Goal: Information Seeking & Learning: Learn about a topic

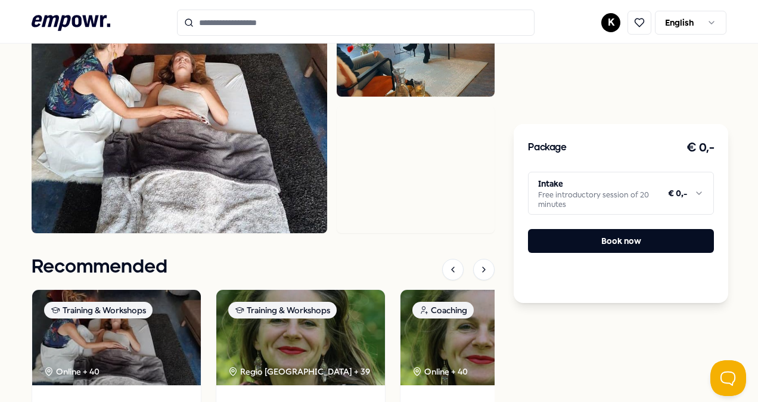
scroll to position [674, 0]
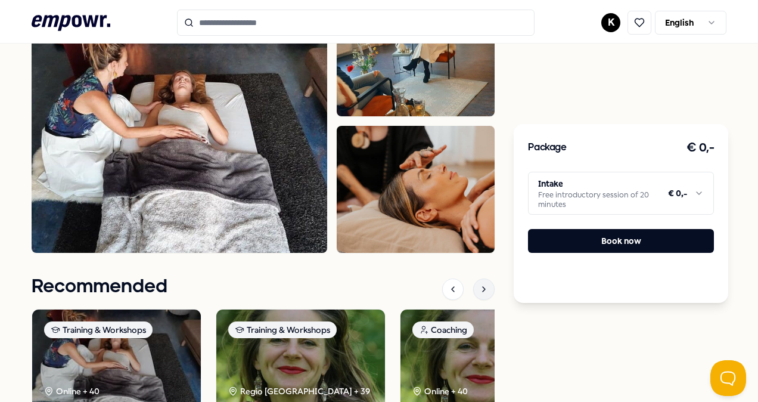
click at [484, 278] on div at bounding box center [483, 288] width 21 height 21
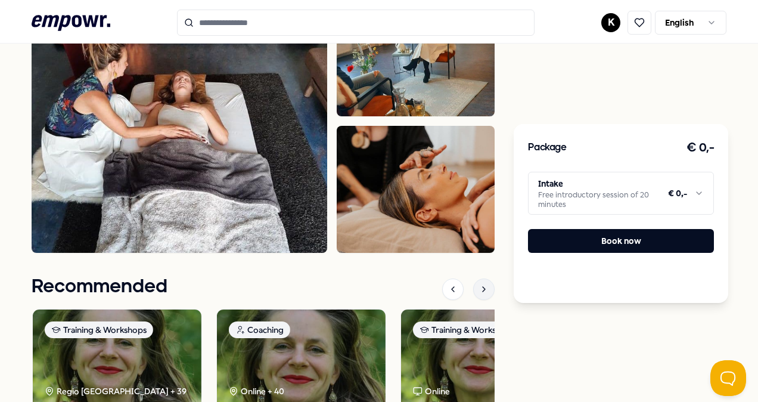
click at [484, 278] on div at bounding box center [483, 288] width 21 height 21
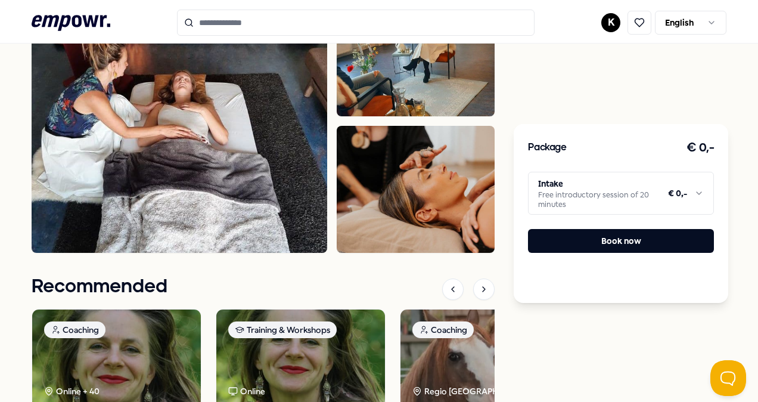
click at [470, 261] on div "Coachpraktijk Aaf Grasveld Training & Workshops InnerChild Healing Connect more…" at bounding box center [263, 16] width 463 height 1108
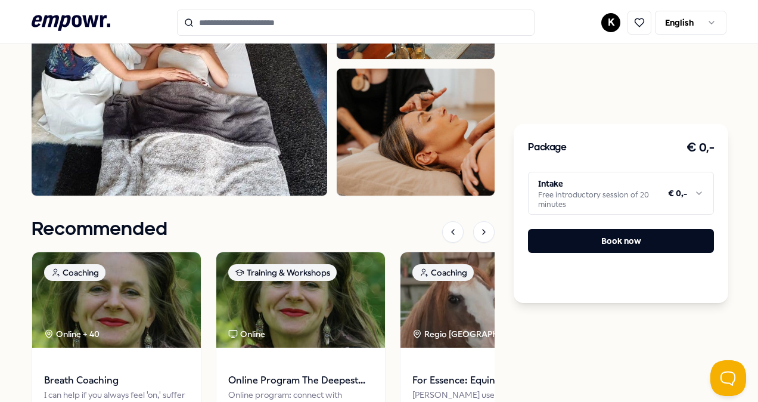
scroll to position [793, 0]
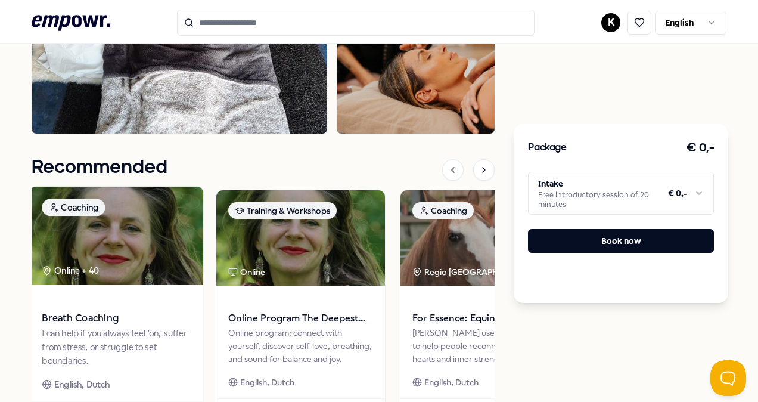
click at [100, 312] on span "Breath Coaching" at bounding box center [116, 318] width 149 height 15
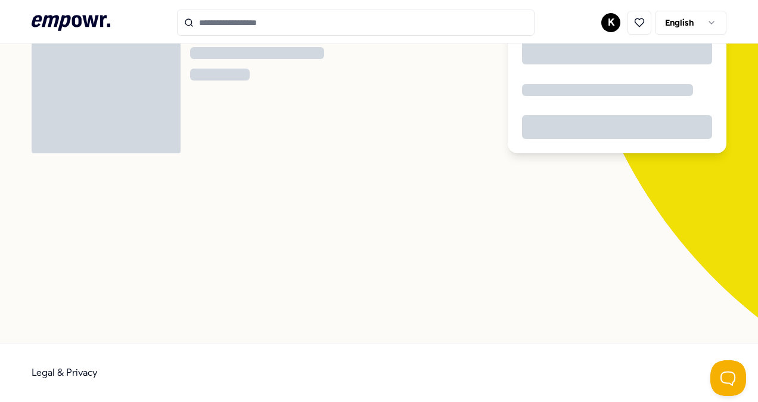
scroll to position [77, 0]
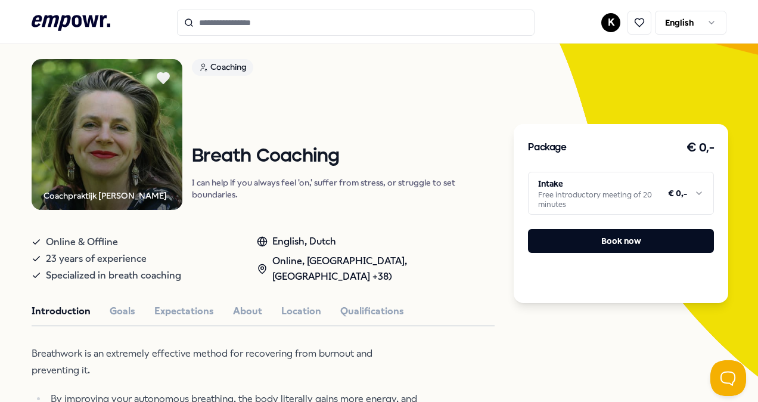
click at [624, 173] on html ".empowr-logo_svg__cls-1{fill:#03032f} K English All categories Self-care librar…" at bounding box center [379, 201] width 758 height 402
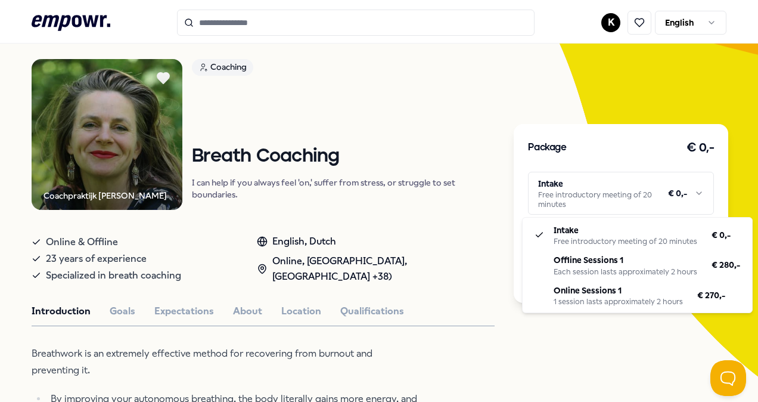
click at [509, 337] on html ".empowr-logo_svg__cls-1{fill:#03032f} K English All categories Self-care librar…" at bounding box center [379, 201] width 758 height 402
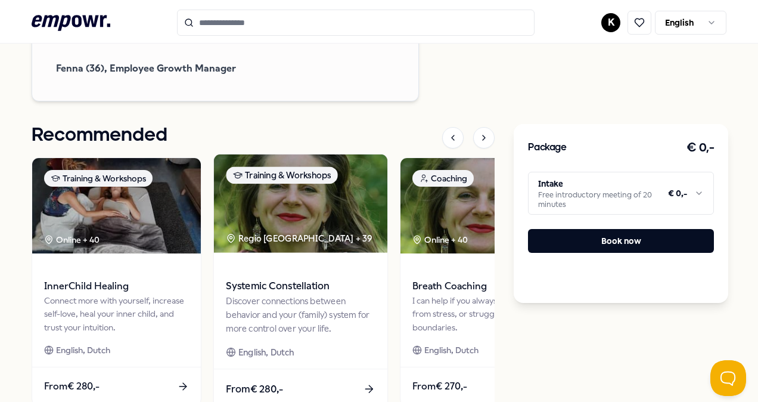
scroll to position [1269, 0]
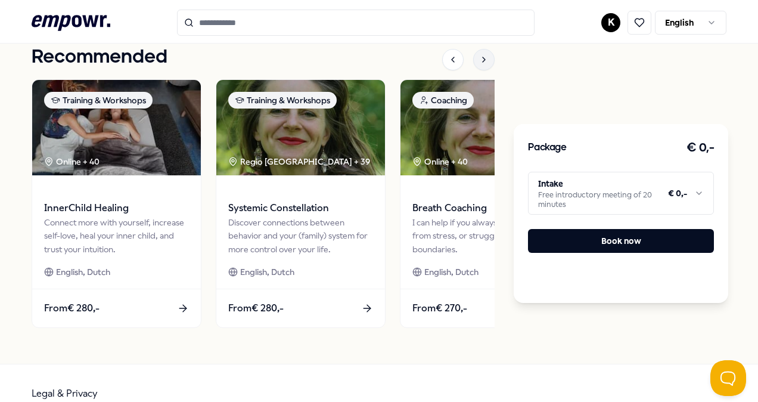
click at [483, 55] on icon at bounding box center [484, 60] width 10 height 10
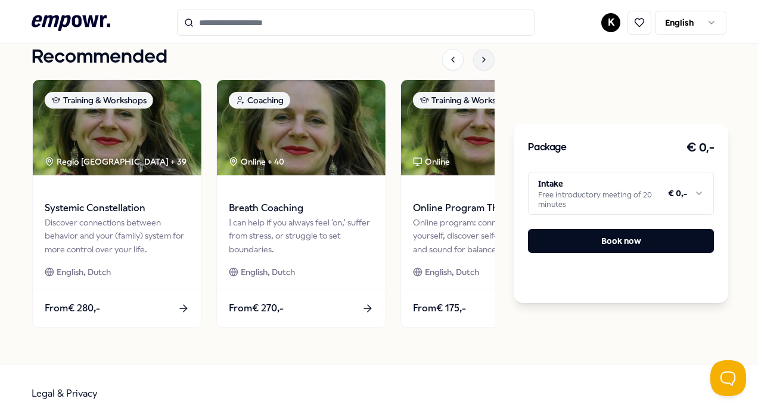
click at [483, 55] on icon at bounding box center [484, 60] width 10 height 10
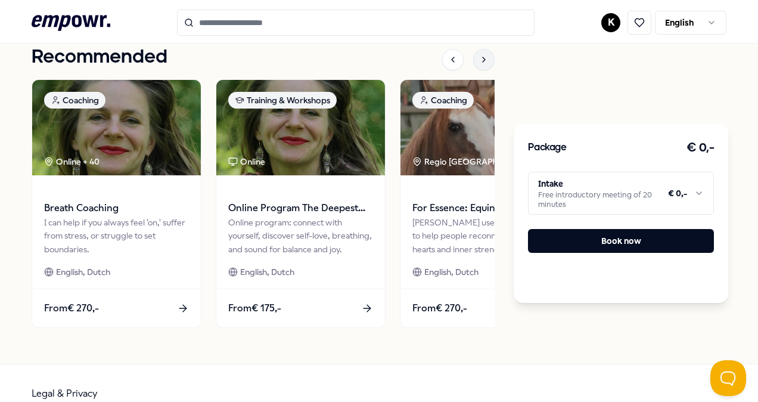
click at [483, 55] on icon at bounding box center [484, 60] width 10 height 10
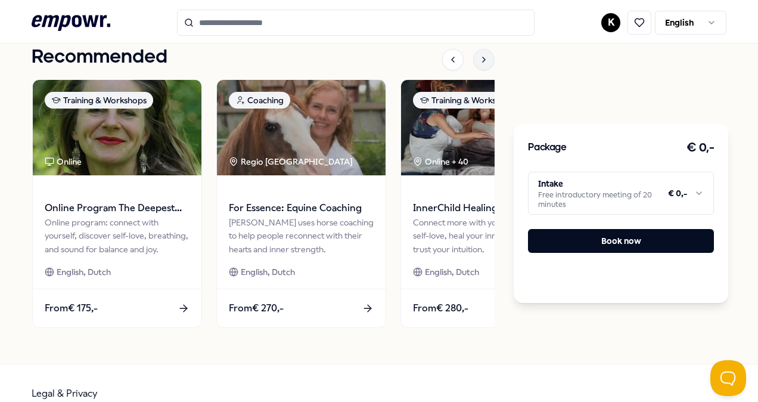
click at [483, 55] on icon at bounding box center [484, 60] width 10 height 10
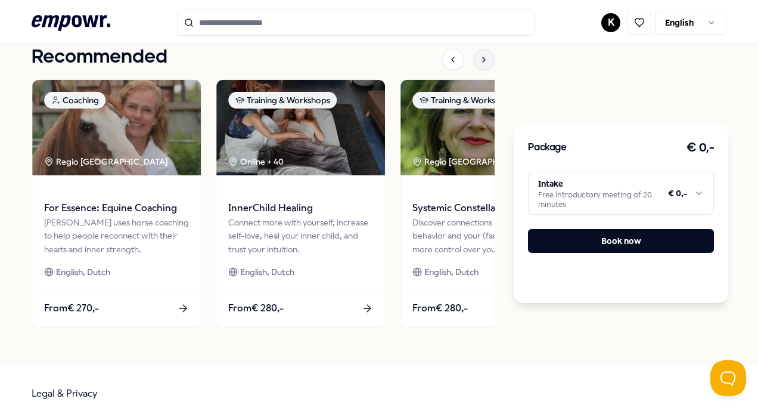
click at [483, 49] on div at bounding box center [483, 59] width 21 height 21
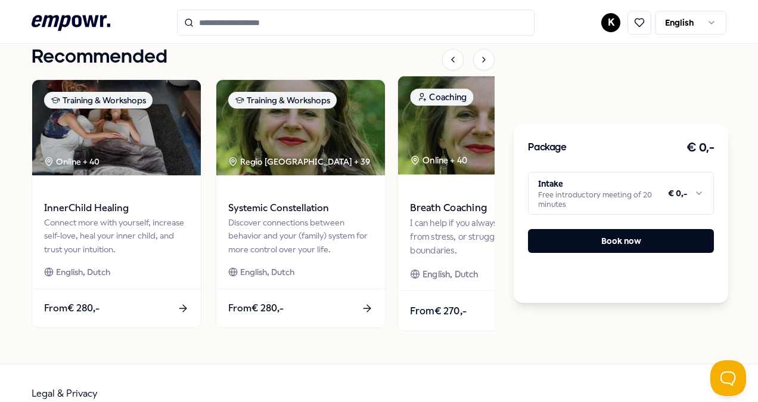
click at [454, 231] on div "I can help if you always feel 'on,' suffer from stress, or struggle to set boun…" at bounding box center [484, 236] width 149 height 41
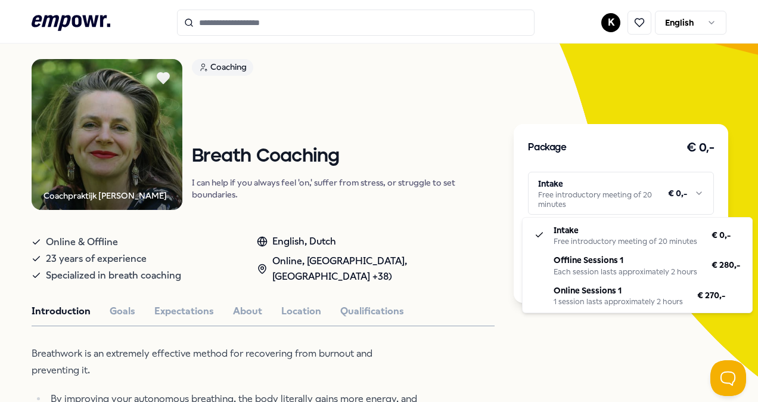
click at [690, 196] on html ".empowr-logo_svg__cls-1{fill:#03032f} K English All categories Self-care librar…" at bounding box center [379, 201] width 758 height 402
click at [412, 235] on html ".empowr-logo_svg__cls-1{fill:#03032f} K English All categories Self-care librar…" at bounding box center [379, 201] width 758 height 402
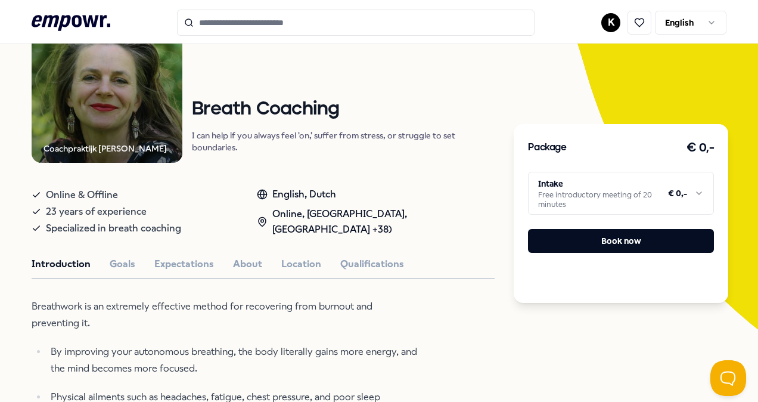
scroll to position [0, 0]
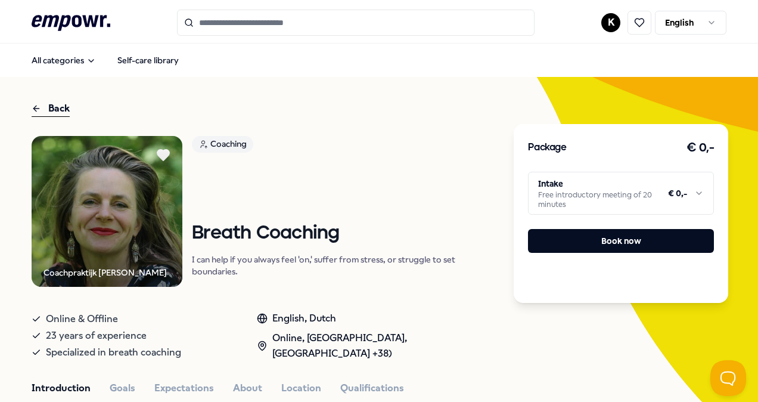
click at [224, 21] on input "Search for products, categories or subcategories" at bounding box center [356, 23] width 358 height 26
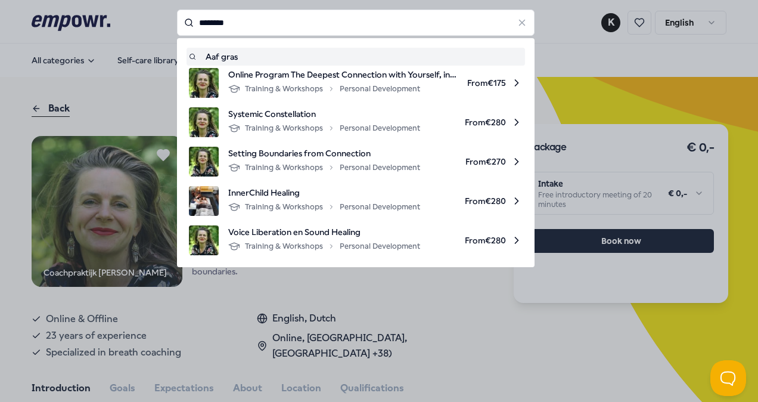
type input "********"
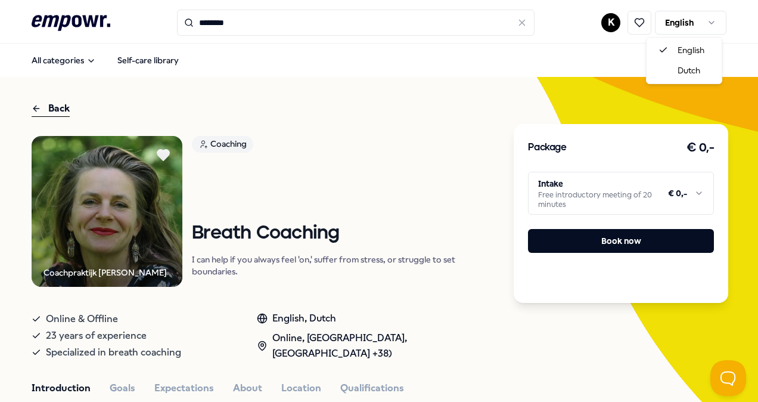
click at [681, 21] on html ".empowr-logo_svg__cls-1{fill:#03032f} ******** K English All categories Self-ca…" at bounding box center [379, 201] width 758 height 402
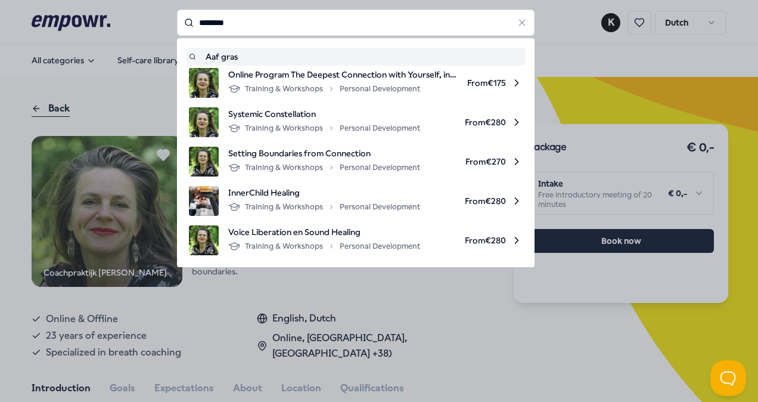
click at [243, 25] on input "********" at bounding box center [356, 23] width 358 height 26
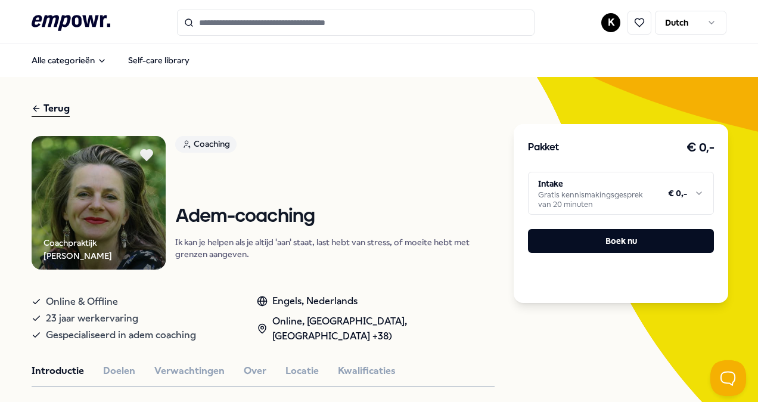
click at [242, 25] on input "Search for products, categories or subcategories" at bounding box center [356, 23] width 358 height 26
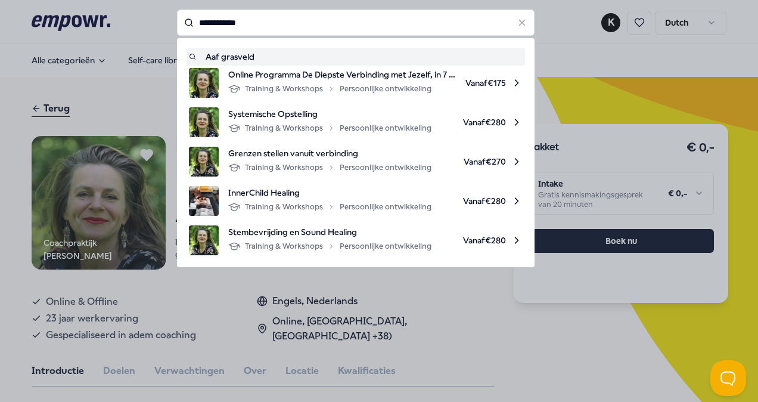
type input "**********"
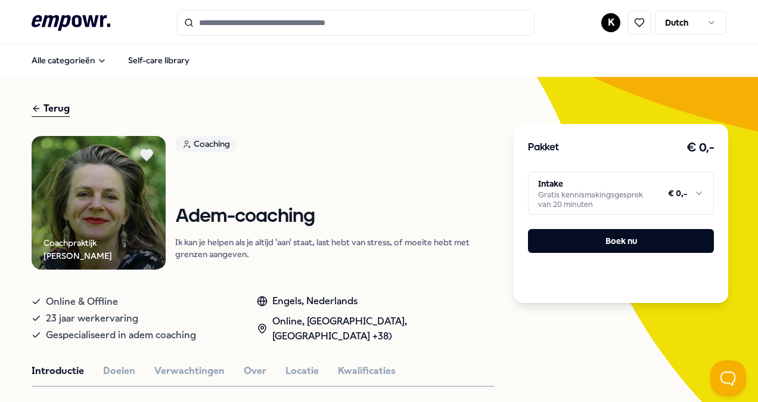
type input "**********"
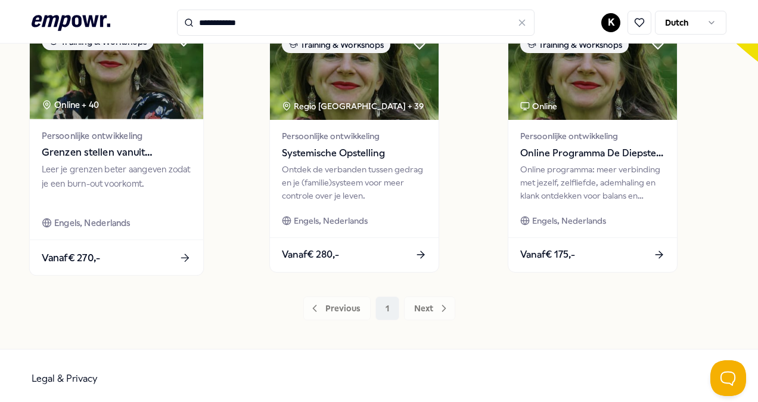
scroll to position [396, 0]
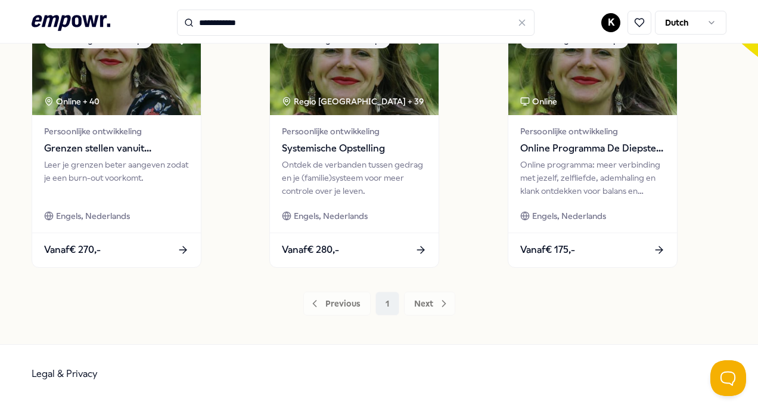
click at [413, 299] on div "Previous 1 Next" at bounding box center [379, 303] width 695 height 24
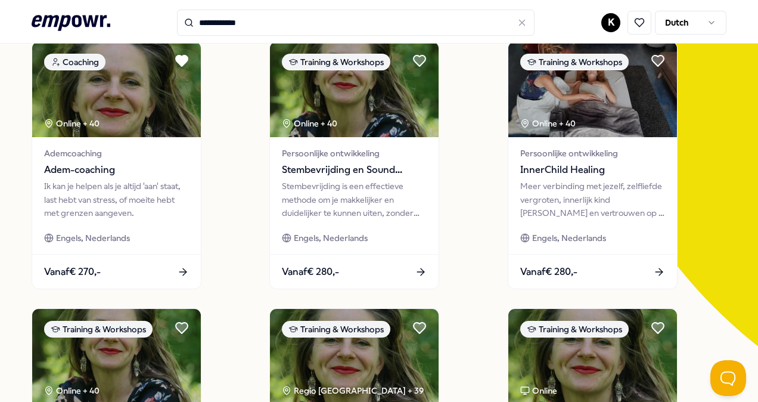
scroll to position [98, 0]
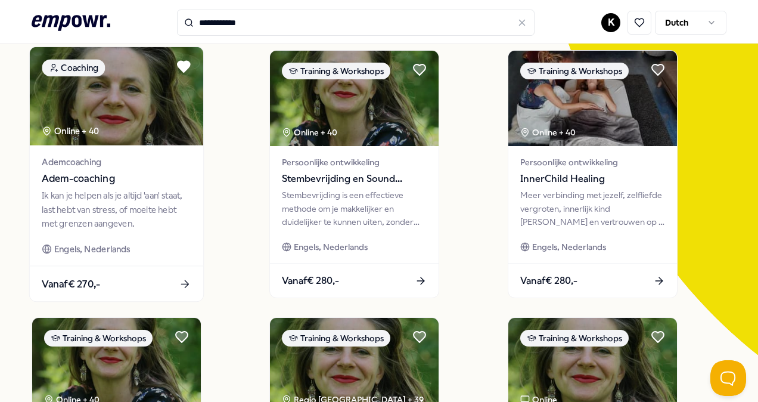
click at [176, 278] on div "Vanaf € 270,-" at bounding box center [116, 283] width 173 height 35
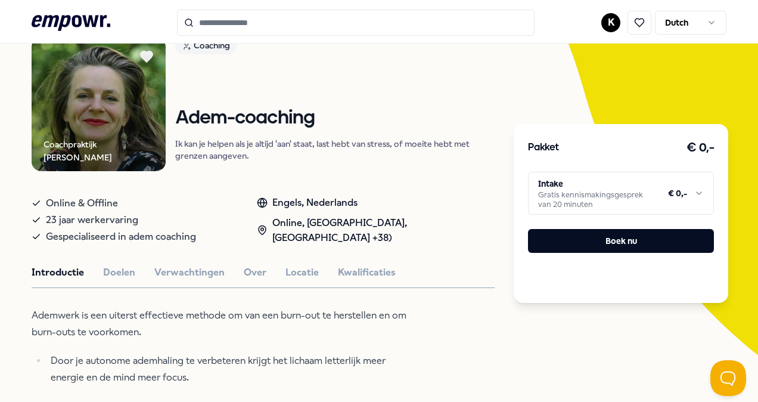
scroll to position [77, 0]
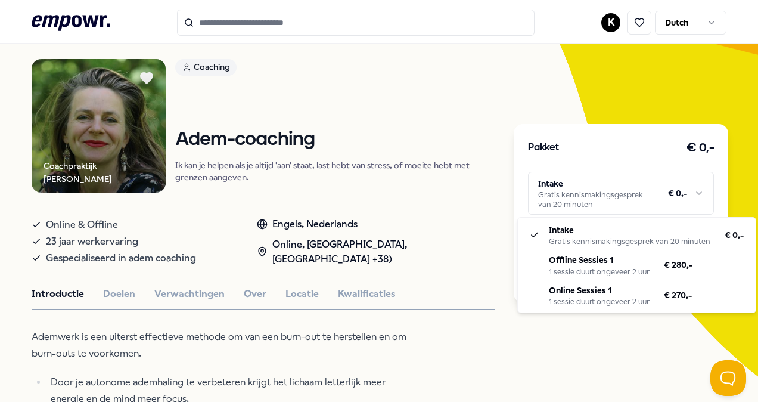
click at [600, 198] on html ".empowr-logo_svg__cls-1{fill:#03032f} K Dutch Alle categorieën Self-care librar…" at bounding box center [379, 201] width 758 height 402
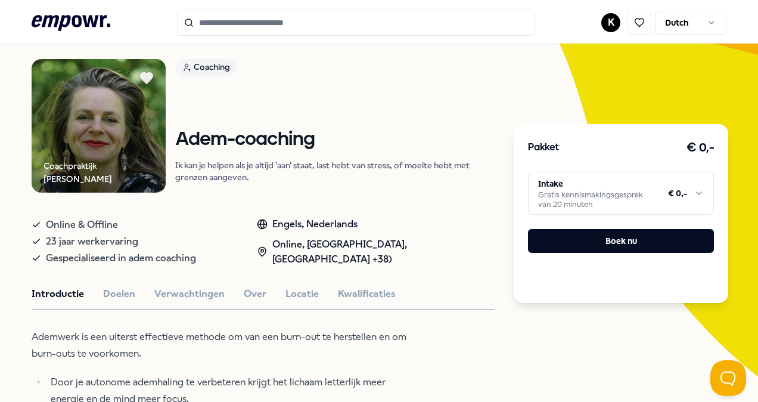
click at [434, 359] on html ".empowr-logo_svg__cls-1{fill:#03032f} K Dutch Alle categorieën Self-care librar…" at bounding box center [379, 201] width 758 height 402
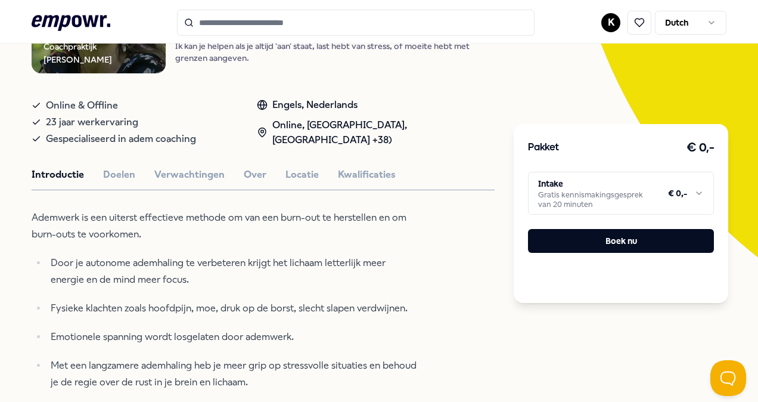
scroll to position [0, 0]
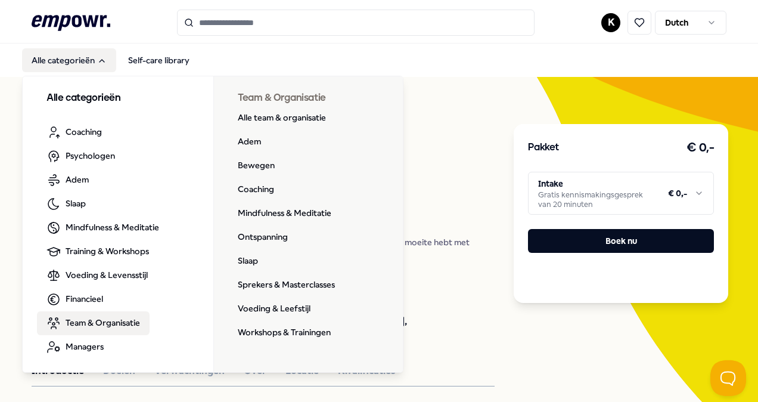
click at [110, 320] on span "Team & Organisatie" at bounding box center [103, 322] width 75 height 13
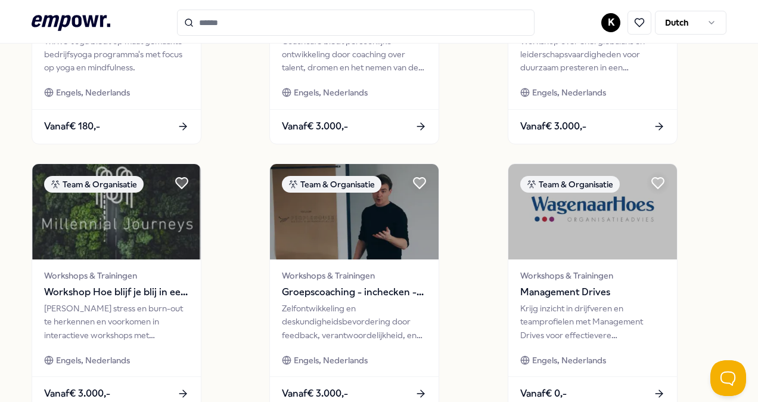
scroll to position [222, 0]
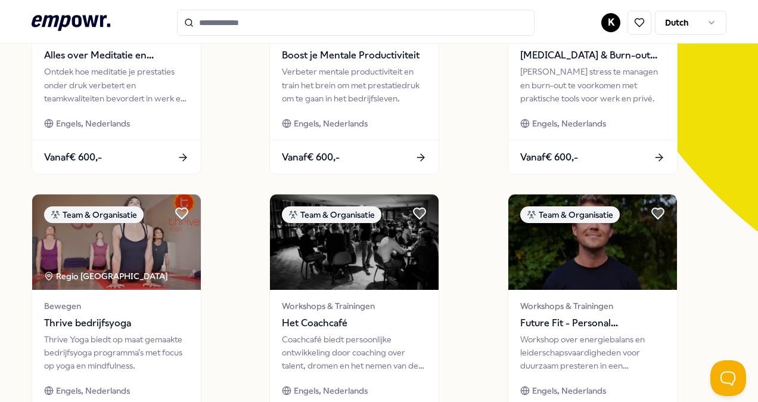
click at [236, 21] on input "Search for products, categories or subcategories" at bounding box center [356, 23] width 358 height 26
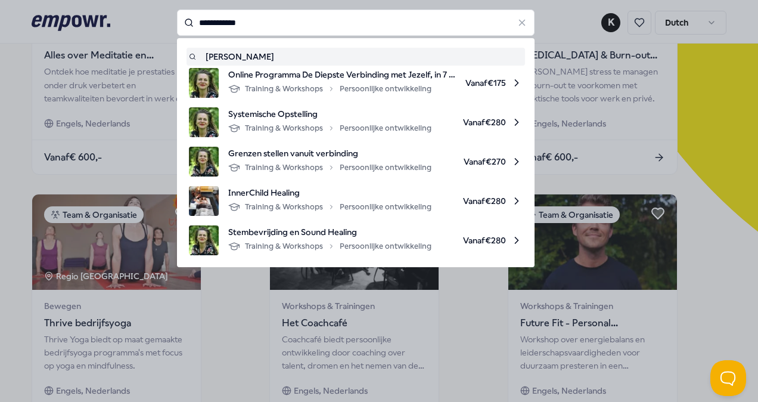
type input "**********"
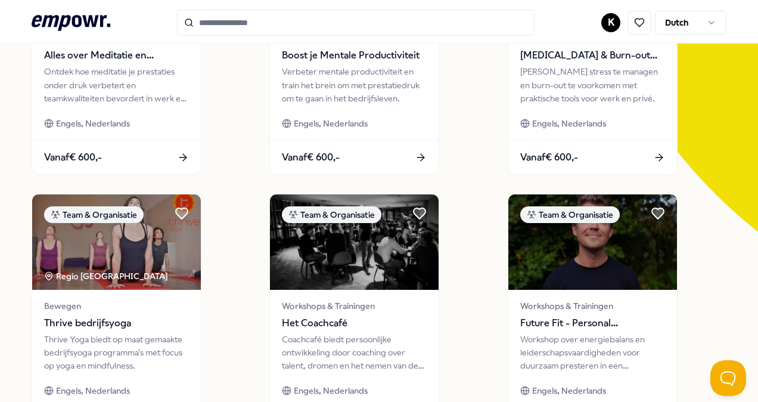
type input "**********"
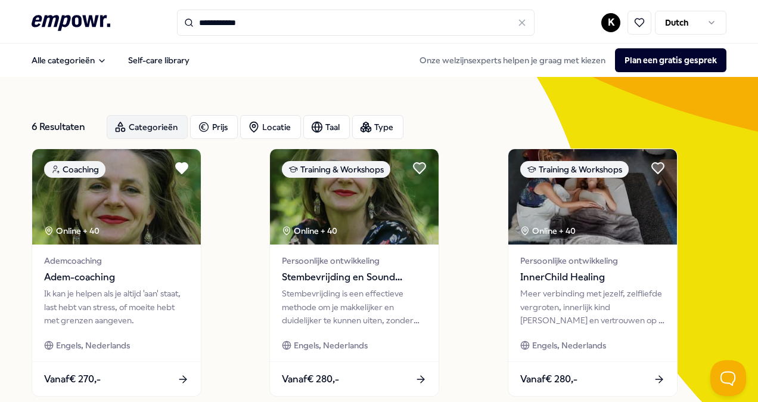
click at [151, 120] on div "Categorieën" at bounding box center [147, 127] width 81 height 24
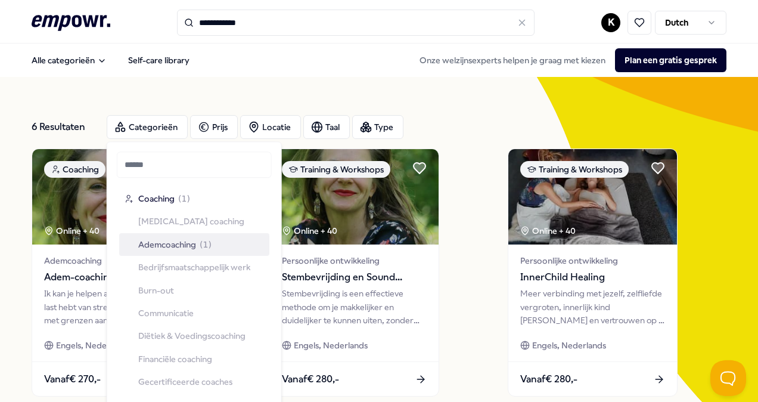
click at [181, 250] on span "Ademcoaching" at bounding box center [167, 244] width 58 height 13
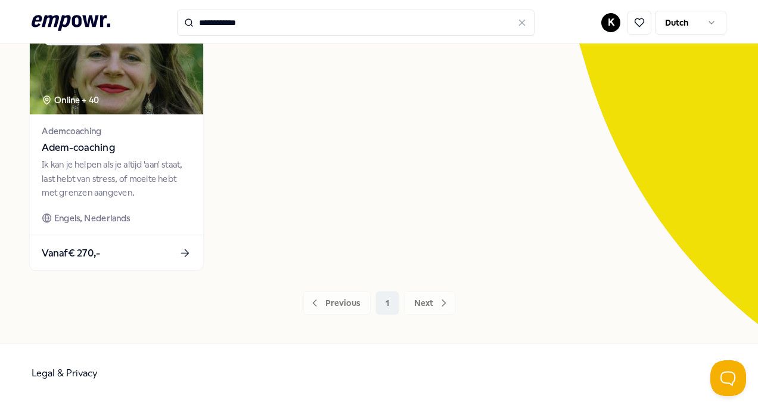
click at [122, 253] on div "Vanaf € 270,-" at bounding box center [116, 252] width 173 height 35
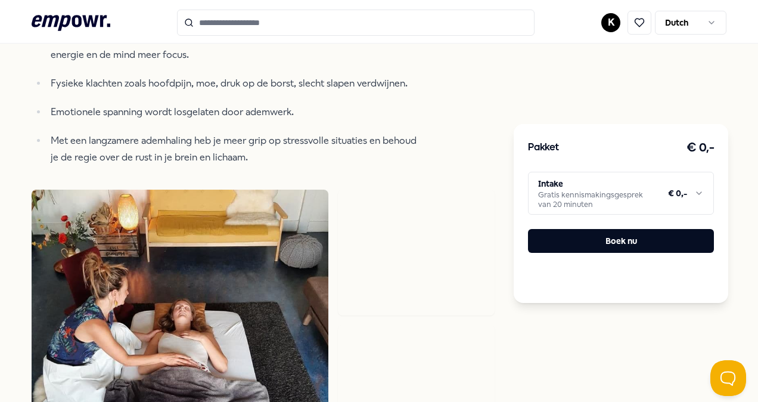
scroll to position [554, 0]
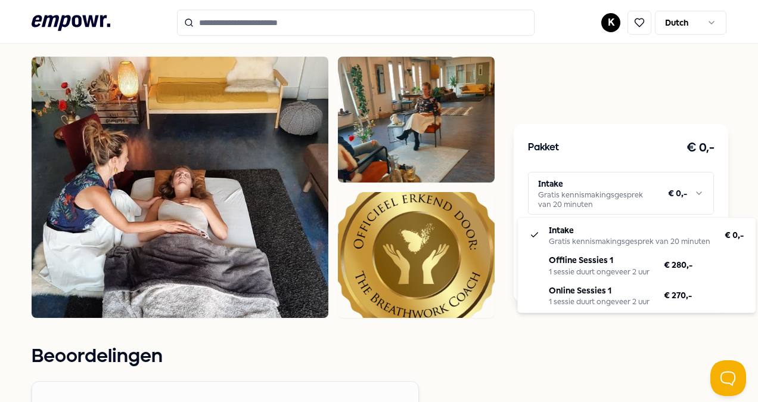
click at [579, 198] on html ".empowr-logo_svg__cls-1{fill:#03032f} K Dutch Alle categorieën Self-care librar…" at bounding box center [379, 201] width 758 height 402
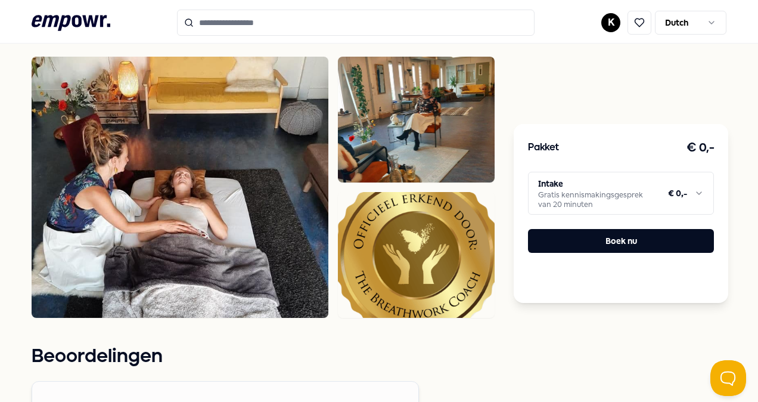
click at [179, 336] on html ".empowr-logo_svg__cls-1{fill:#03032f} K Dutch Alle categorieën Self-care librar…" at bounding box center [379, 201] width 758 height 402
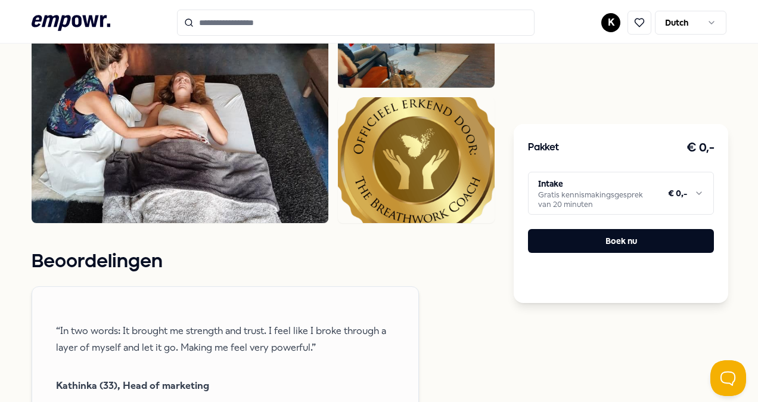
scroll to position [792, 0]
